Goal: Information Seeking & Learning: Learn about a topic

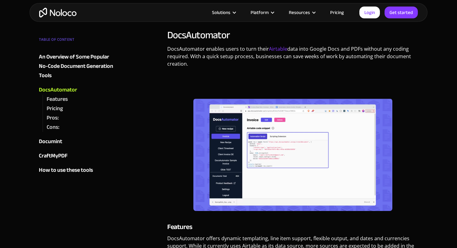
scroll to position [455, 0]
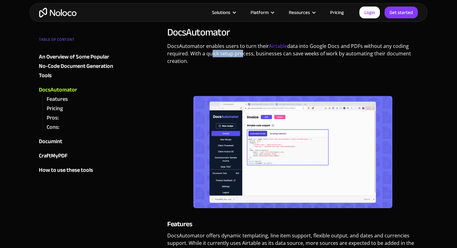
drag, startPoint x: 209, startPoint y: 52, endPoint x: 240, endPoint y: 54, distance: 30.5
click at [240, 54] on p "DocsAutomator enables users to turn their Airtable data into Google Docs and PD…" at bounding box center [292, 55] width 251 height 27
drag, startPoint x: 255, startPoint y: 54, endPoint x: 308, endPoint y: 54, distance: 52.8
click at [308, 54] on p "DocsAutomator enables users to turn their Airtable data into Google Docs and PD…" at bounding box center [292, 55] width 251 height 27
click at [322, 53] on p "DocsAutomator enables users to turn their Airtable data into Google Docs and PD…" at bounding box center [292, 55] width 251 height 27
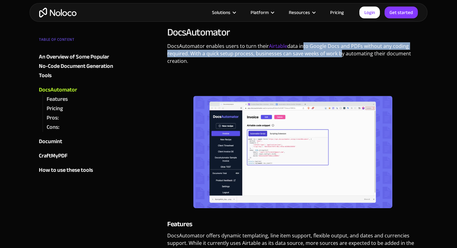
drag, startPoint x: 301, startPoint y: 47, endPoint x: 337, endPoint y: 51, distance: 36.3
click at [337, 51] on p "DocsAutomator enables users to turn their Airtable data into Google Docs and PD…" at bounding box center [292, 55] width 251 height 27
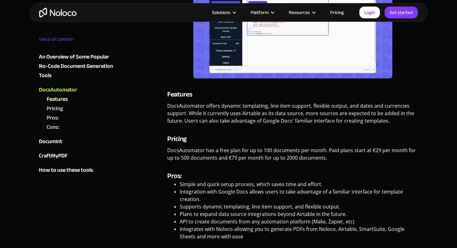
scroll to position [589, 0]
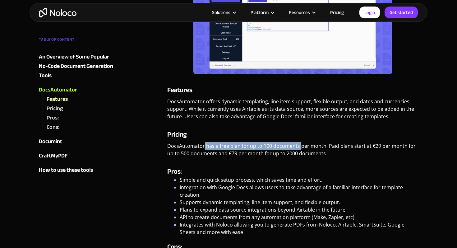
drag, startPoint x: 204, startPoint y: 147, endPoint x: 299, endPoint y: 149, distance: 94.8
click at [299, 149] on p "DocsAutomator has a free plan for up to 100 documents per month. Paid plans sta…" at bounding box center [292, 152] width 251 height 20
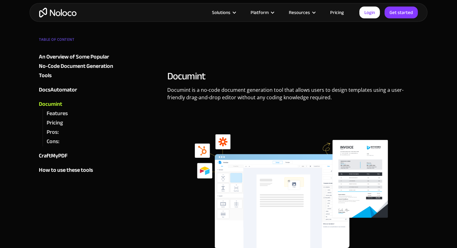
scroll to position [1059, 0]
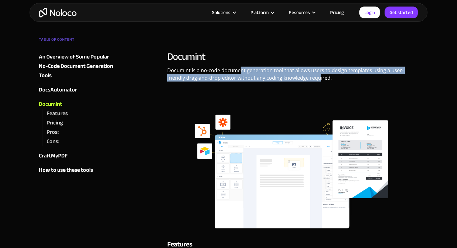
drag, startPoint x: 238, startPoint y: 71, endPoint x: 301, endPoint y: 75, distance: 62.9
click at [301, 75] on p "Documint is a no-code document generation tool that allows users to design temp…" at bounding box center [292, 77] width 251 height 20
click at [260, 77] on p "Documint is a no-code document generation tool that allows users to design temp…" at bounding box center [292, 77] width 251 height 20
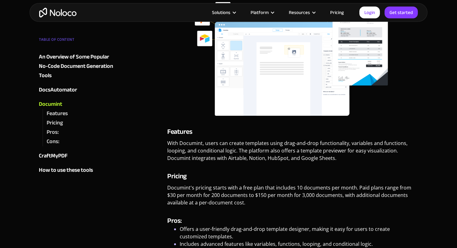
scroll to position [1186, 0]
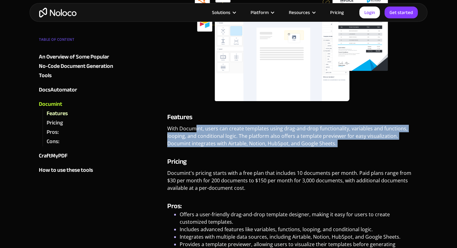
drag, startPoint x: 196, startPoint y: 130, endPoint x: 229, endPoint y: 154, distance: 41.2
click at [229, 154] on div "Documint Documint is a no-code document generation tool that allows users to de…" at bounding box center [292, 113] width 251 height 381
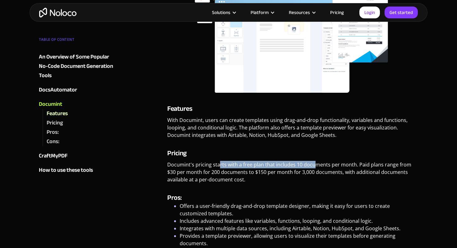
drag, startPoint x: 219, startPoint y: 162, endPoint x: 315, endPoint y: 165, distance: 95.8
click at [315, 165] on p "Documint's pricing starts with a free plan that includes 10 documents per month…" at bounding box center [292, 174] width 251 height 27
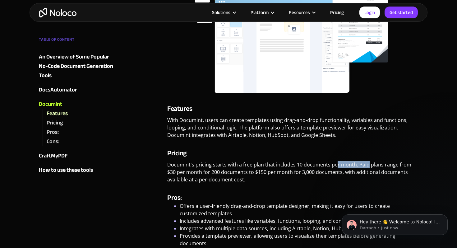
scroll to position [0, 0]
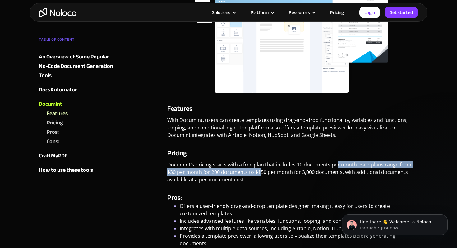
drag, startPoint x: 335, startPoint y: 165, endPoint x: 252, endPoint y: 169, distance: 83.1
click at [251, 169] on p "Documint's pricing starts with a free plan that includes 10 documents per month…" at bounding box center [292, 174] width 251 height 27
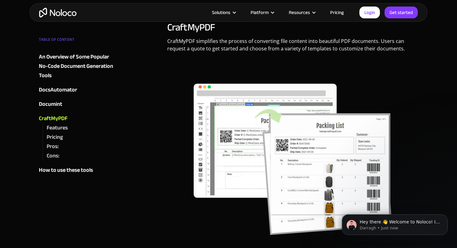
scroll to position [1587, 0]
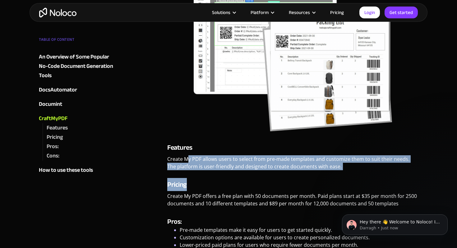
drag, startPoint x: 191, startPoint y: 160, endPoint x: 265, endPoint y: 186, distance: 77.6
click at [265, 186] on div "CraftMyPDF CraftMyPDF simplifies the process of converting file content into be…" at bounding box center [292, 111] width 251 height 387
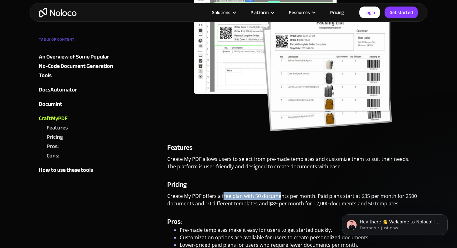
drag, startPoint x: 224, startPoint y: 196, endPoint x: 282, endPoint y: 198, distance: 58.2
click at [282, 198] on p "Create My PDF offers a free plan with 50 documents per month. Paid plans start …" at bounding box center [292, 202] width 251 height 20
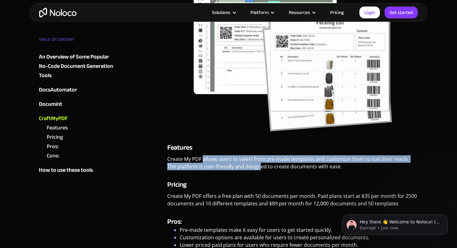
drag, startPoint x: 203, startPoint y: 156, endPoint x: 251, endPoint y: 169, distance: 49.8
click at [251, 169] on p "Create My PDF allows users to select from pre-made templates and customize them…" at bounding box center [292, 165] width 251 height 20
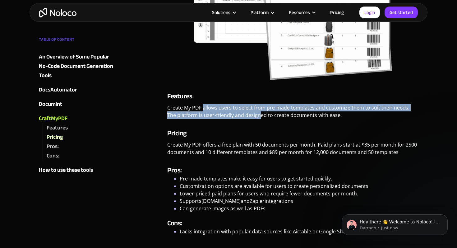
scroll to position [1658, 0]
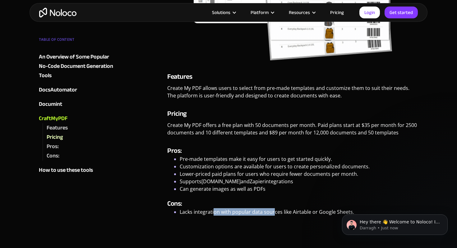
drag, startPoint x: 213, startPoint y: 210, endPoint x: 273, endPoint y: 210, distance: 60.6
click at [273, 210] on li "Lacks integration with popular data sources like Airtable or Google Sheets." at bounding box center [299, 211] width 238 height 7
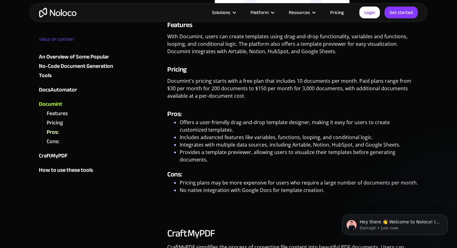
scroll to position [1281, 0]
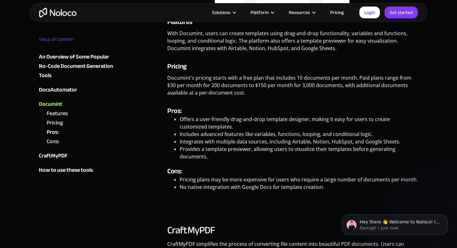
drag, startPoint x: 205, startPoint y: 179, endPoint x: 304, endPoint y: 180, distance: 99.2
click at [304, 180] on li "Pricing plans may be more expensive for users who require a large number of doc…" at bounding box center [299, 179] width 238 height 7
drag, startPoint x: 317, startPoint y: 180, endPoint x: 254, endPoint y: 180, distance: 63.1
click at [253, 180] on li "Pricing plans may be more expensive for users who require a large number of doc…" at bounding box center [299, 179] width 238 height 7
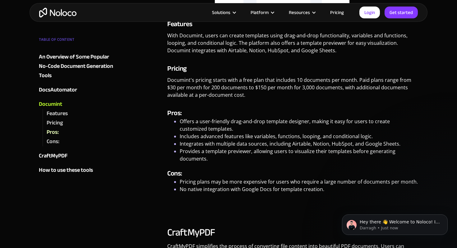
click at [217, 192] on div "Cons: Pricing plans may be more expensive for users who require a large number …" at bounding box center [292, 189] width 251 height 43
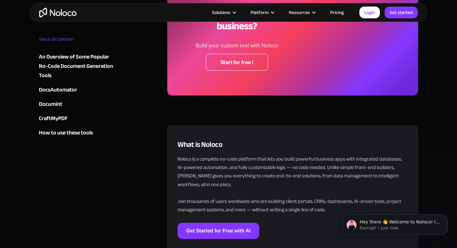
scroll to position [2085, 0]
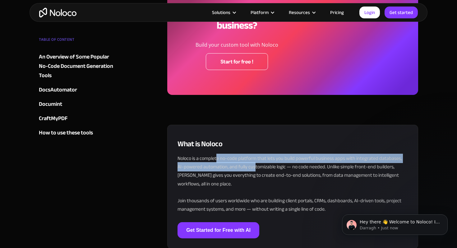
drag, startPoint x: 205, startPoint y: 151, endPoint x: 245, endPoint y: 162, distance: 41.5
click at [245, 162] on p "Noloco is a complete no-code platform that lets you build powerful business app…" at bounding box center [293, 183] width 230 height 59
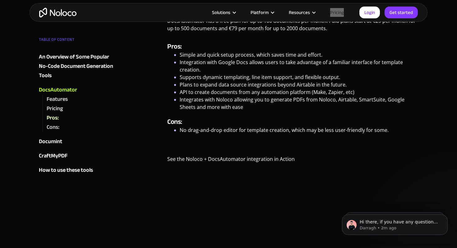
scroll to position [694, 0]
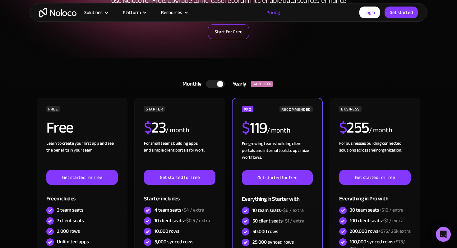
scroll to position [97, 0]
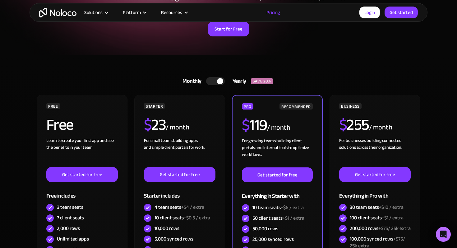
click at [210, 83] on div at bounding box center [215, 81] width 19 height 8
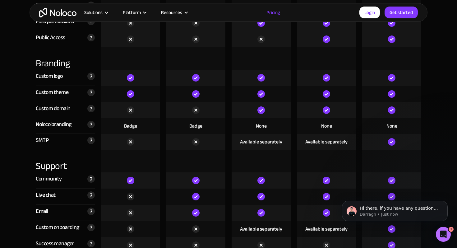
scroll to position [1421, 0]
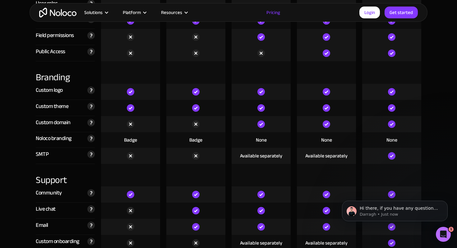
click at [195, 125] on img at bounding box center [195, 123] width 7 height 7
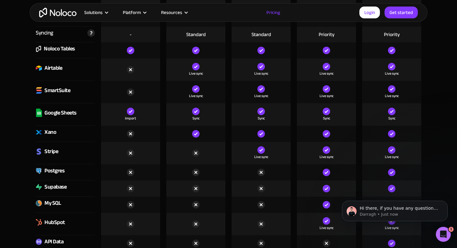
scroll to position [710, 0]
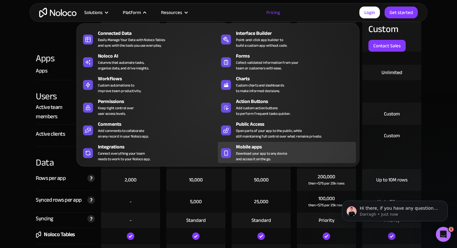
click at [240, 155] on span "Download your app to any device and access it on the go." at bounding box center [261, 155] width 51 height 11
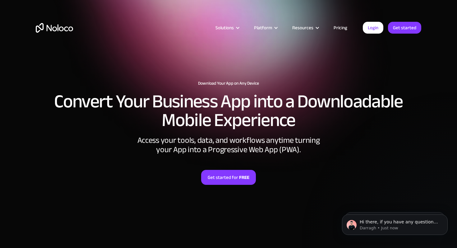
click at [60, 25] on img "home" at bounding box center [54, 28] width 37 height 10
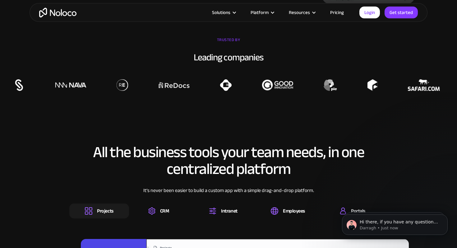
scroll to position [501, 0]
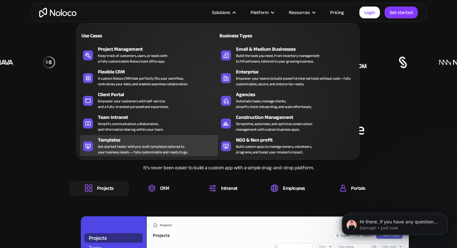
click at [109, 144] on div "Get started faster with pre-built templates tailored to your business needs — f…" at bounding box center [143, 149] width 90 height 11
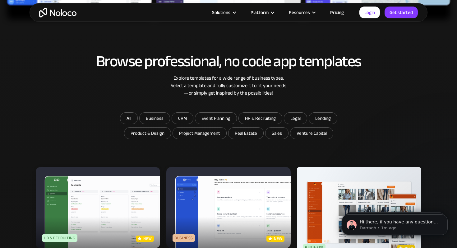
scroll to position [312, 0]
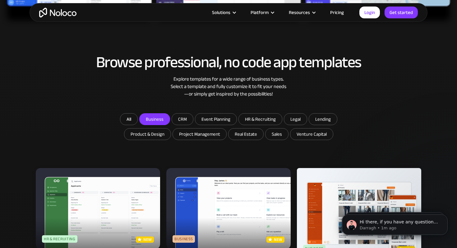
click at [155, 121] on input "Business" at bounding box center [155, 118] width 30 height 11
checkbox input "true"
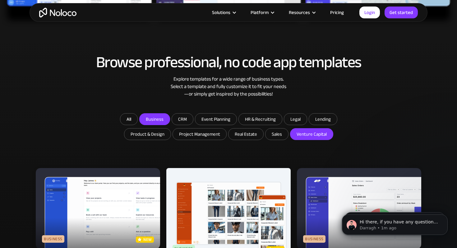
click at [307, 135] on input "Venture Capital" at bounding box center [311, 133] width 43 height 11
checkbox input "true"
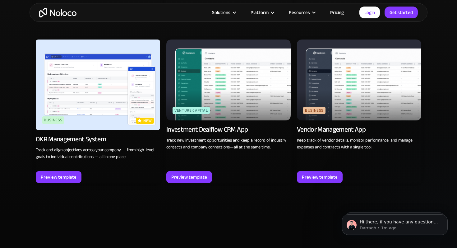
scroll to position [542, 0]
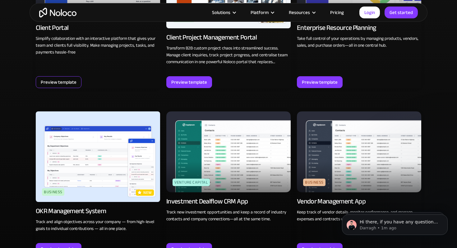
click at [67, 77] on div "Preview template" at bounding box center [59, 82] width 46 height 12
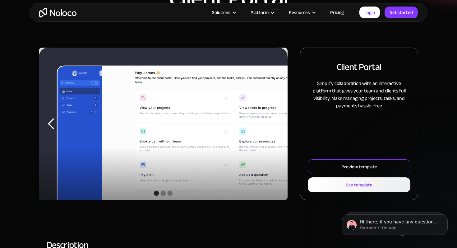
click at [333, 165] on link "Preview template" at bounding box center [359, 166] width 103 height 15
